Goal: Information Seeking & Learning: Learn about a topic

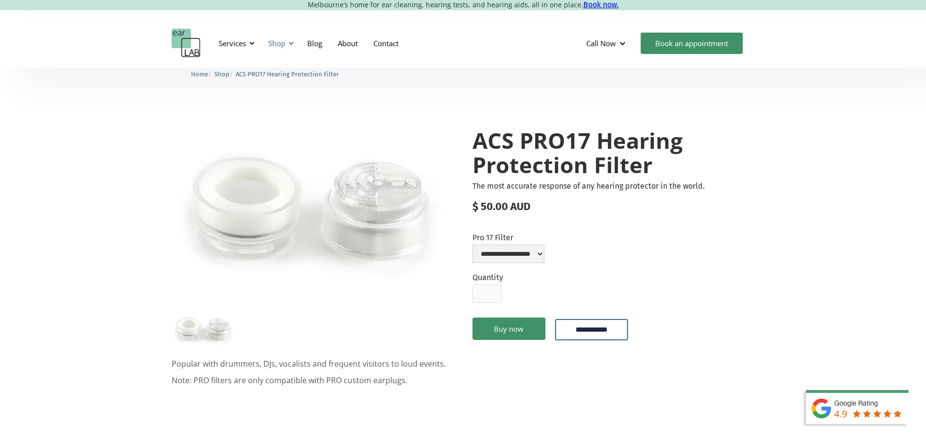
click at [274, 43] on div "Shop" at bounding box center [276, 43] width 17 height 10
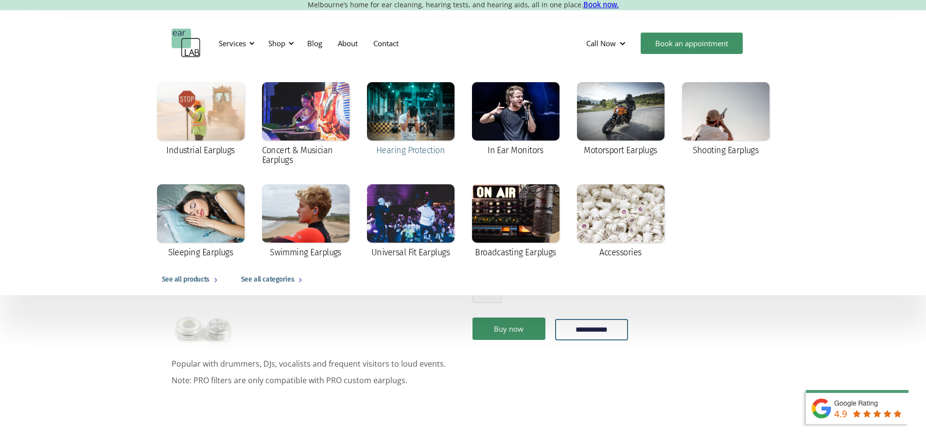
click at [384, 115] on div at bounding box center [410, 111] width 87 height 58
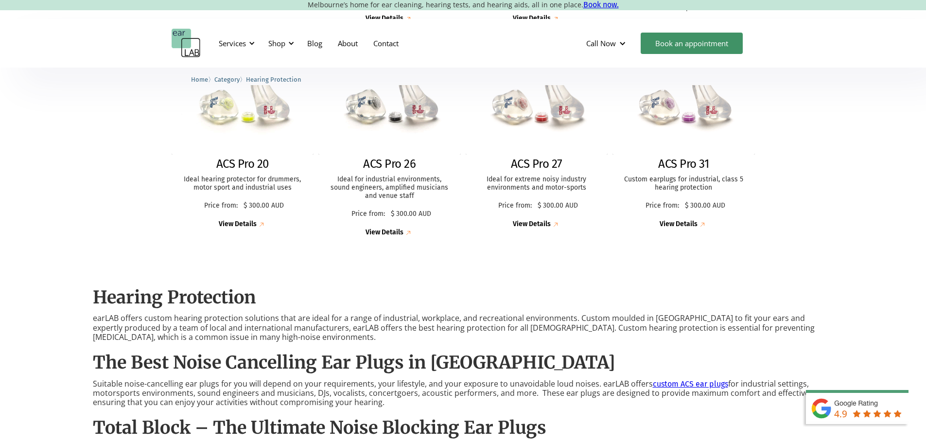
scroll to position [324, 0]
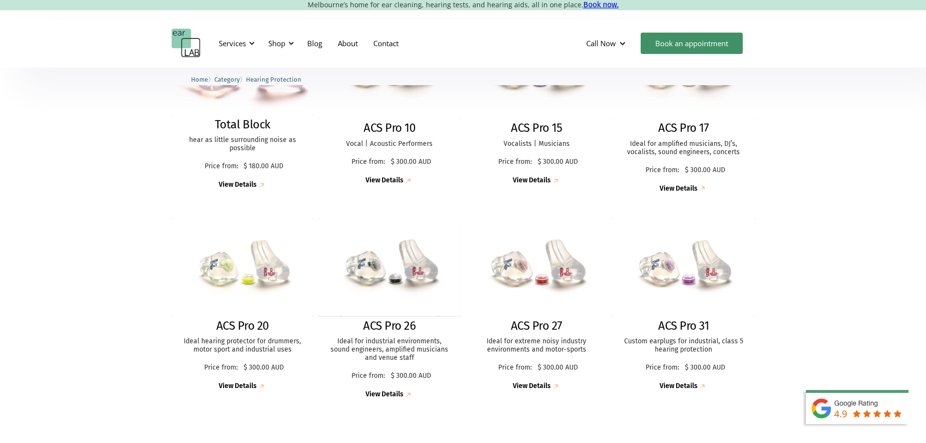
click at [643, 135] on div "ACS Pro 17 Ideal for amplified musicians, DJ’s, vocalists, sound engineers, con…" at bounding box center [683, 157] width 142 height 72
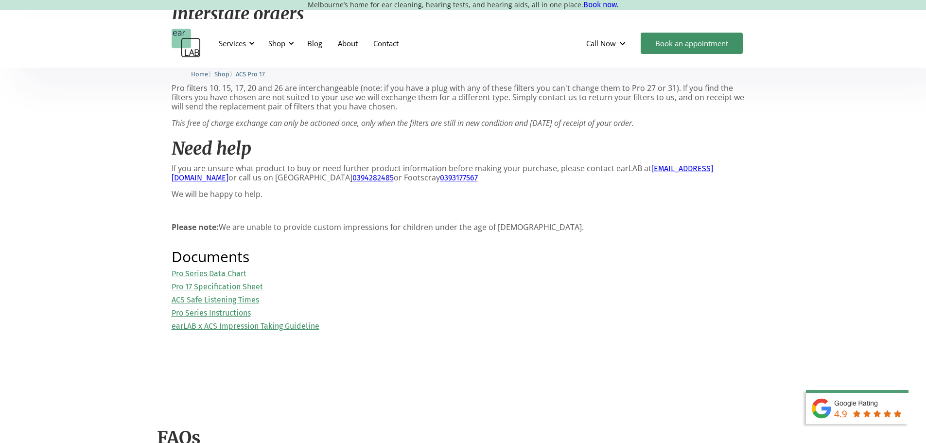
scroll to position [1134, 0]
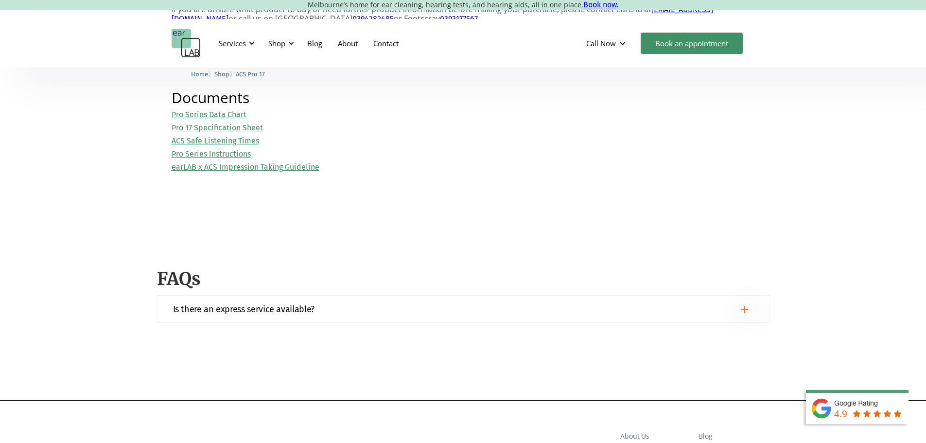
click at [232, 132] on link "Pro 17 Specification Sheet" at bounding box center [217, 127] width 91 height 9
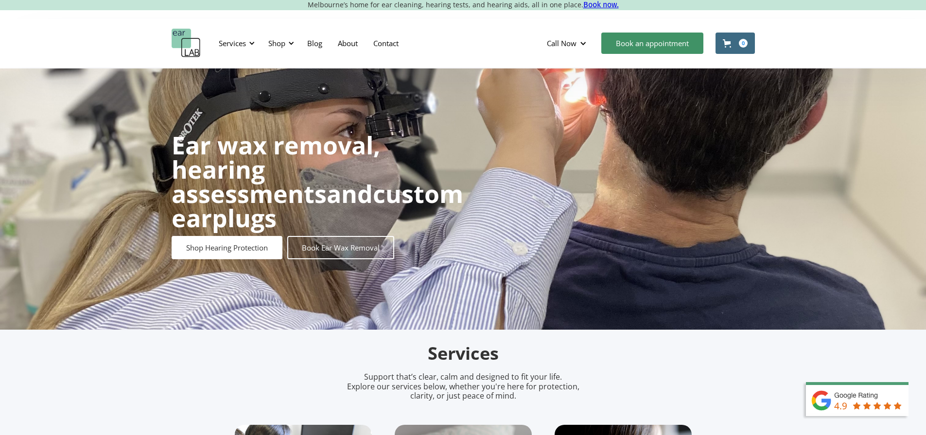
click at [282, 47] on div "Shop" at bounding box center [276, 43] width 17 height 10
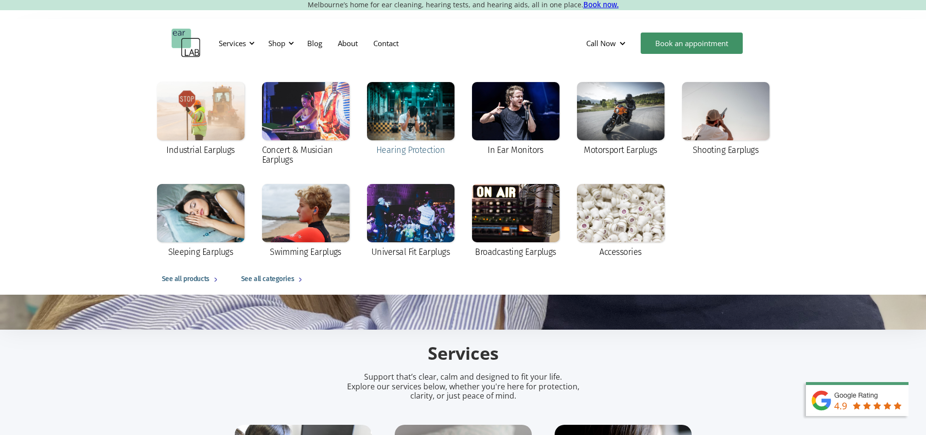
click at [398, 123] on div at bounding box center [410, 111] width 87 height 58
